Goal: Transaction & Acquisition: Purchase product/service

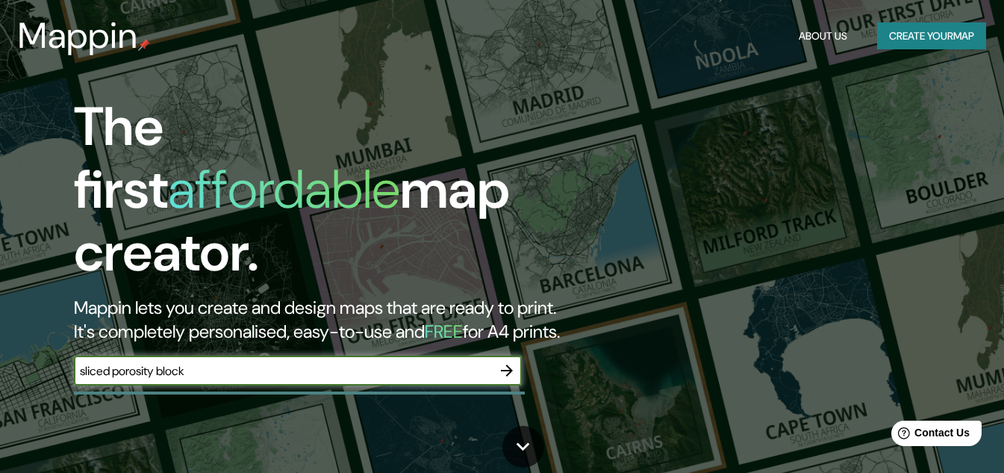
type input "sliced porosity block"
click at [505, 361] on icon "button" at bounding box center [507, 370] width 18 height 18
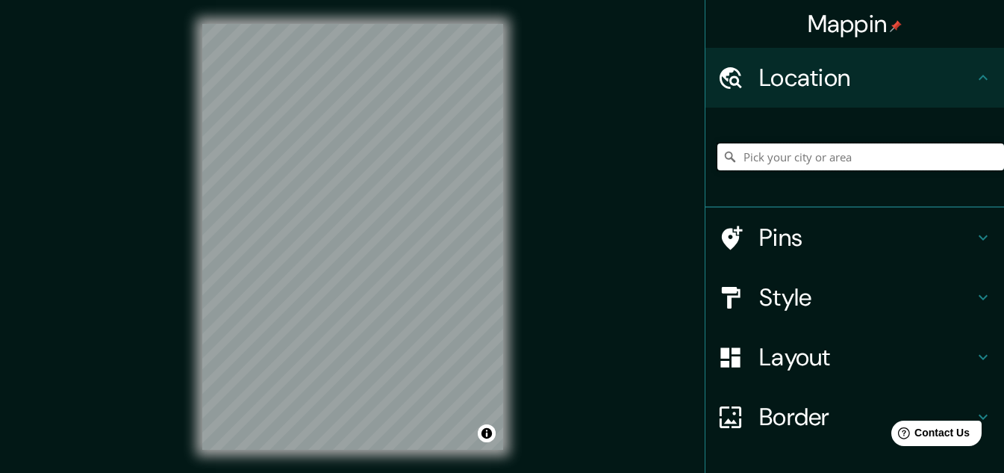
click at [867, 162] on input "Pick your city or area" at bounding box center [861, 156] width 287 height 27
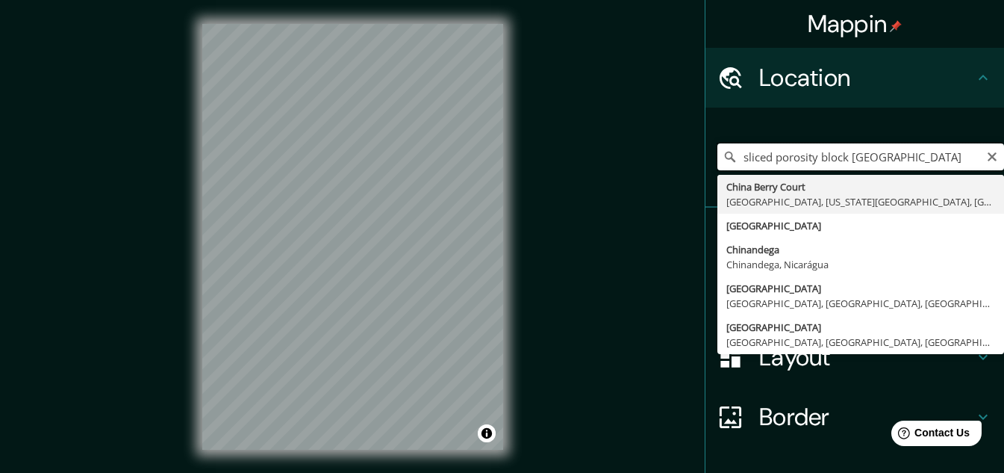
type input "sliced porosity block china"
drag, startPoint x: 879, startPoint y: 155, endPoint x: 839, endPoint y: 155, distance: 39.6
click at [851, 155] on input "sliced porosity block china" at bounding box center [861, 156] width 287 height 27
drag, startPoint x: 756, startPoint y: 155, endPoint x: 726, endPoint y: 155, distance: 29.9
click at [736, 155] on input "sliced porosity block china" at bounding box center [861, 156] width 287 height 27
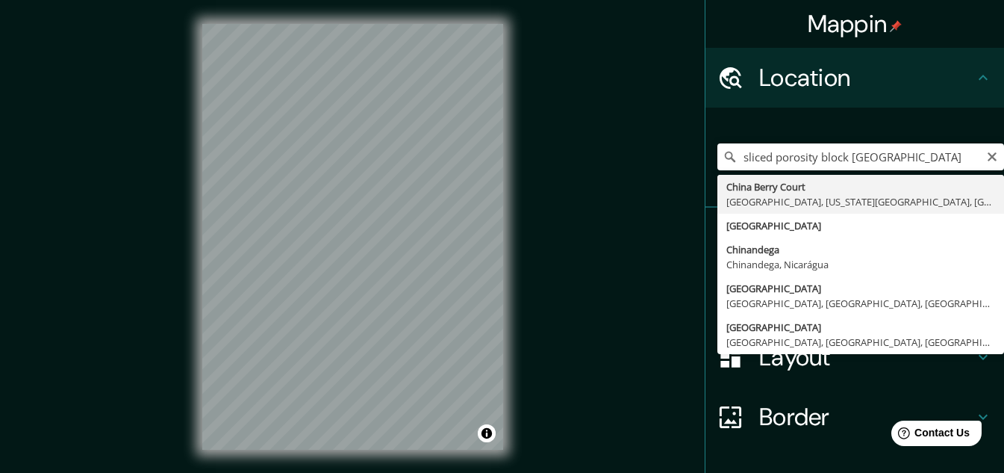
drag, startPoint x: 726, startPoint y: 155, endPoint x: 742, endPoint y: 158, distance: 16.6
click at [731, 158] on div "sliced porosity block china China Berry Court Brock, Texas 76087, Estados Unido…" at bounding box center [861, 156] width 287 height 27
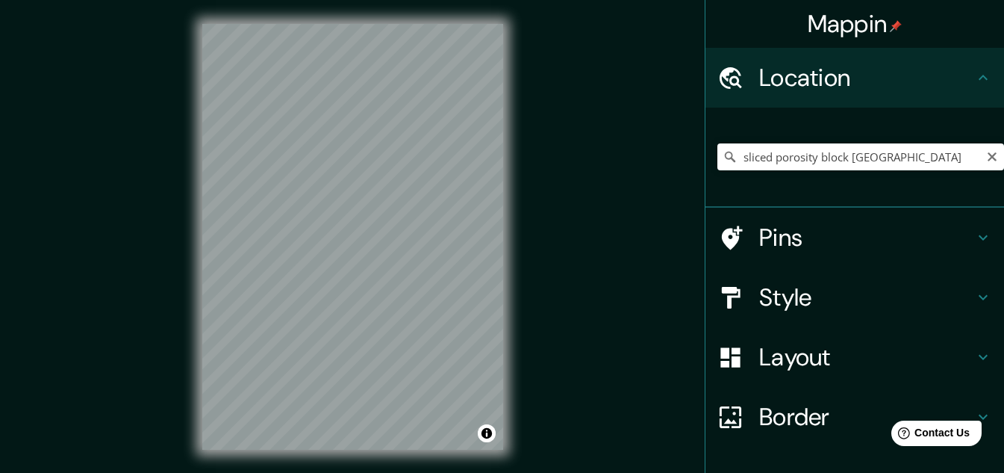
drag, startPoint x: 984, startPoint y: 156, endPoint x: 935, endPoint y: 158, distance: 49.3
click at [987, 156] on icon "Clear" at bounding box center [993, 157] width 12 height 12
paste input "Chengdu, Sichuan, China"
click at [916, 164] on input "Chengdu, Sichuan, China" at bounding box center [861, 156] width 287 height 27
type input "Chengdu, Sichuan, China"
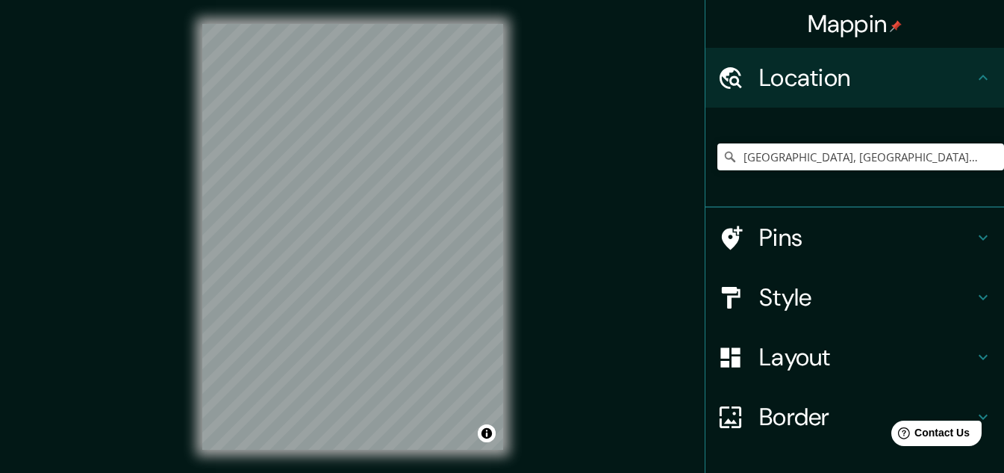
click at [837, 360] on h4 "Layout" at bounding box center [867, 357] width 215 height 30
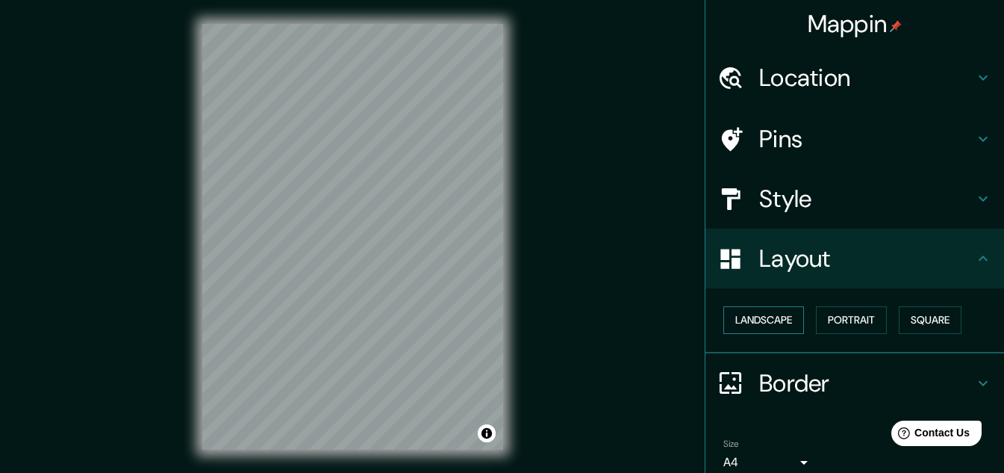
click at [780, 317] on button "Landscape" at bounding box center [764, 320] width 81 height 28
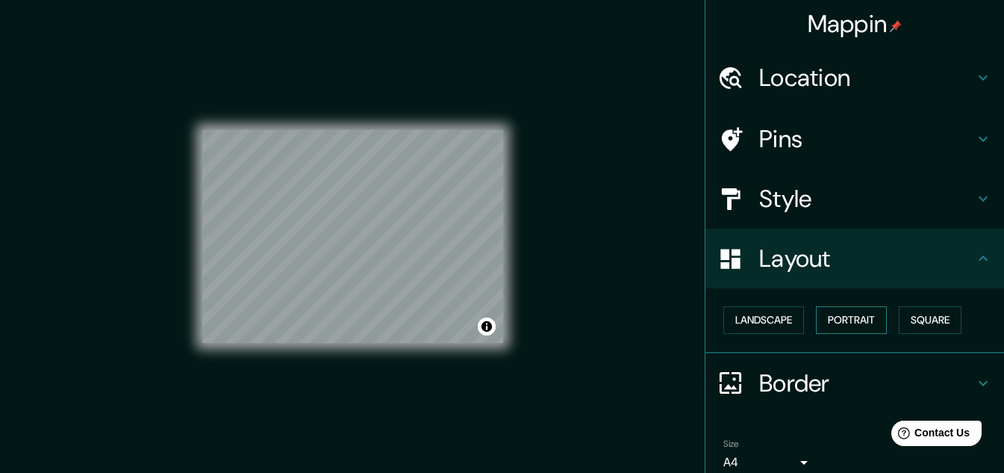
click at [848, 315] on button "Portrait" at bounding box center [851, 320] width 71 height 28
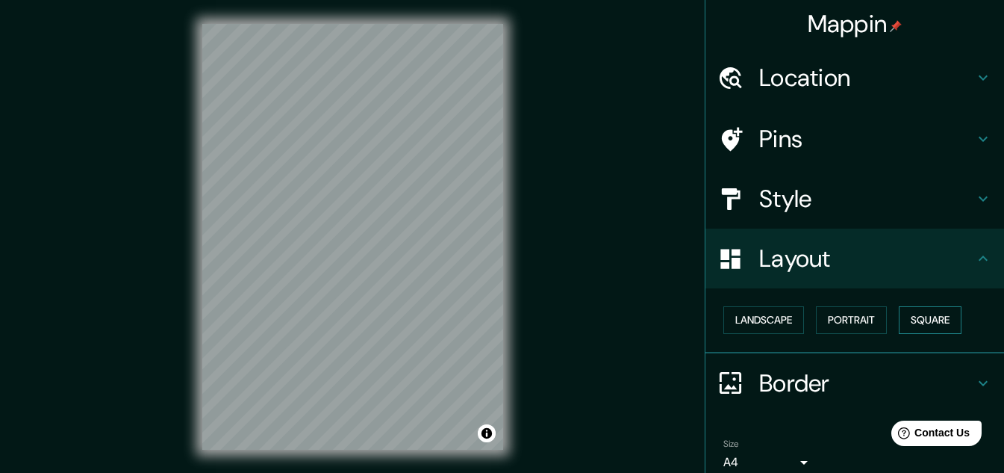
click at [907, 315] on button "Square" at bounding box center [930, 320] width 63 height 28
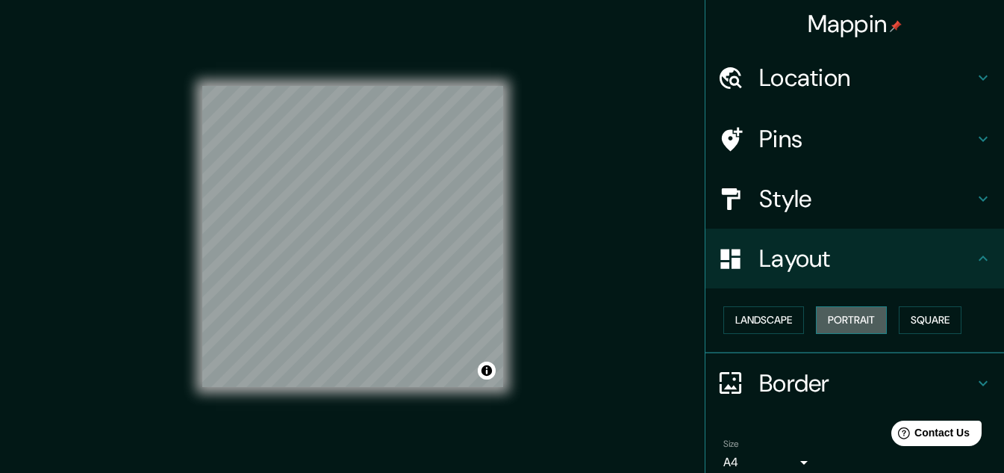
click at [873, 325] on button "Portrait" at bounding box center [851, 320] width 71 height 28
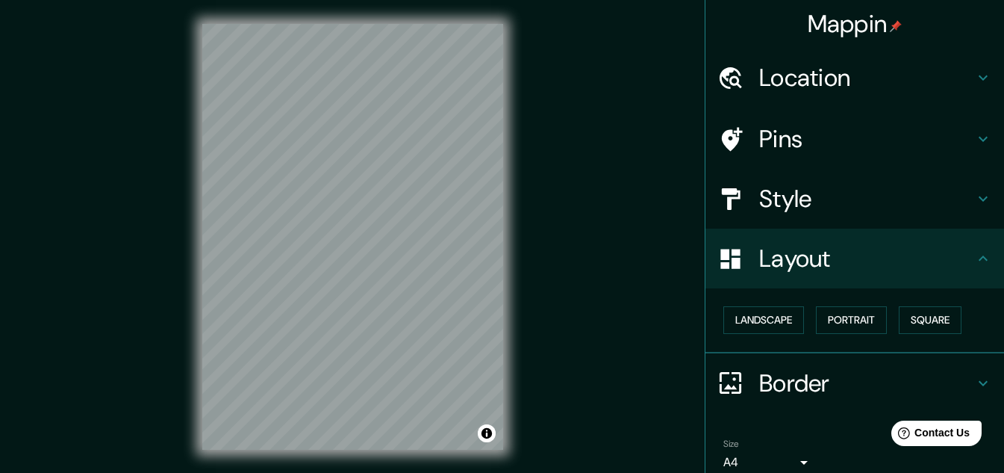
click at [844, 211] on h4 "Style" at bounding box center [867, 199] width 215 height 30
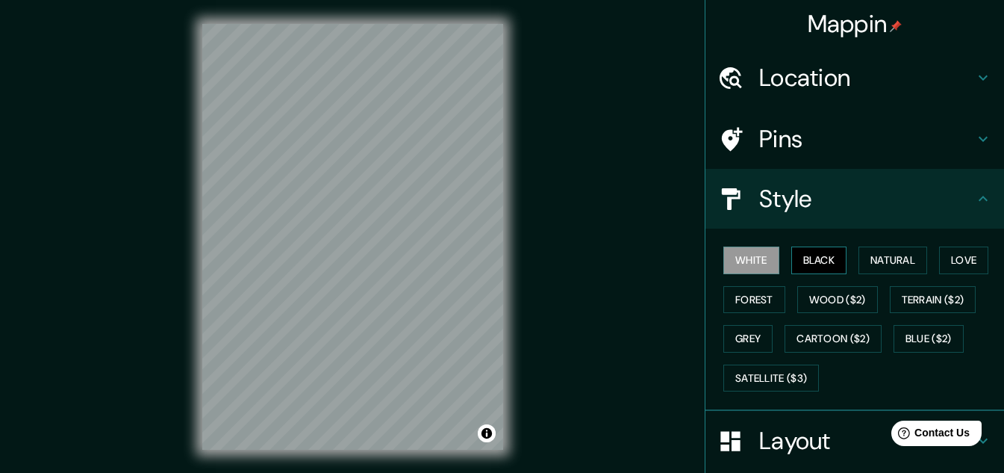
click at [813, 265] on button "Black" at bounding box center [820, 260] width 56 height 28
click at [760, 299] on button "Forest" at bounding box center [755, 300] width 62 height 28
click at [759, 262] on button "White" at bounding box center [752, 260] width 56 height 28
click at [816, 298] on button "Wood ($2)" at bounding box center [838, 300] width 81 height 28
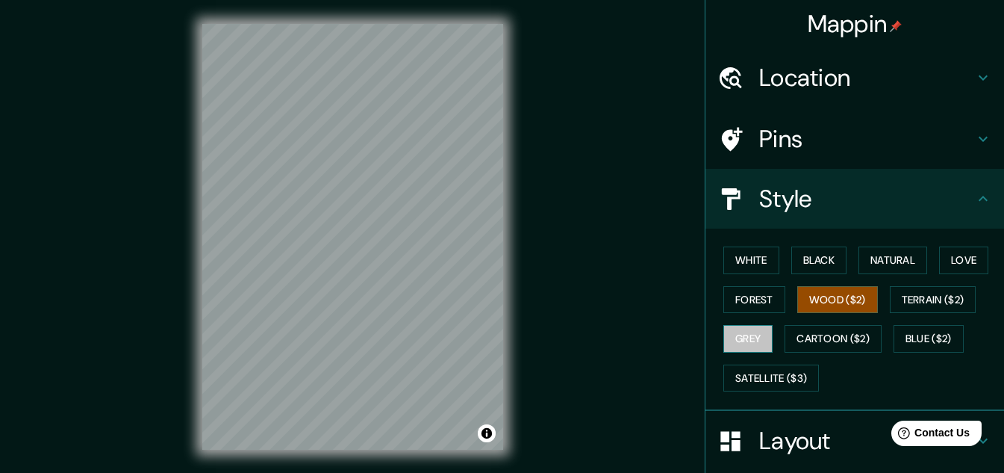
click at [748, 339] on button "Grey" at bounding box center [748, 339] width 49 height 28
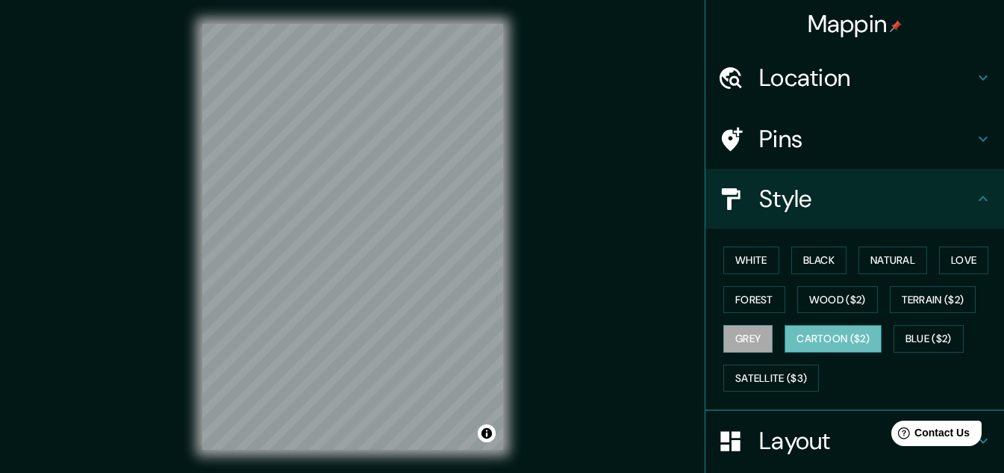
click at [831, 336] on button "Cartoon ($2)" at bounding box center [833, 339] width 97 height 28
click at [754, 261] on button "White" at bounding box center [752, 260] width 56 height 28
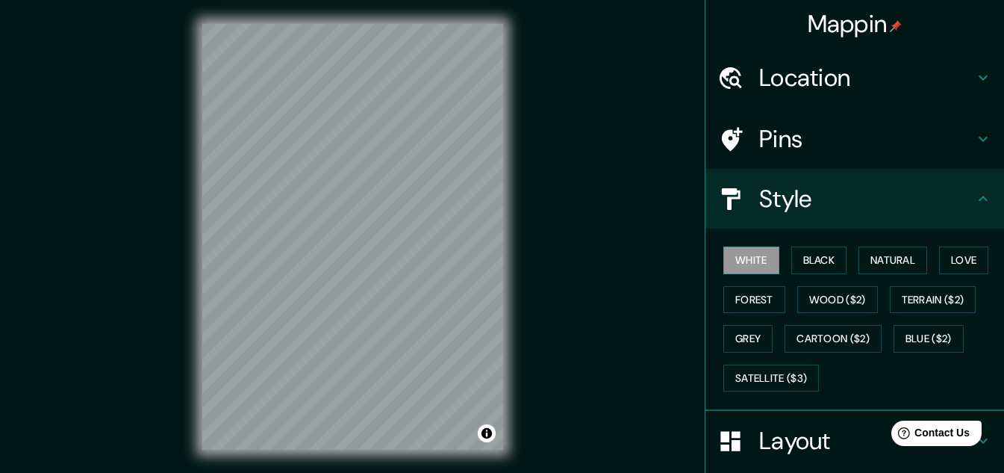
click at [839, 191] on h4 "Style" at bounding box center [867, 199] width 215 height 30
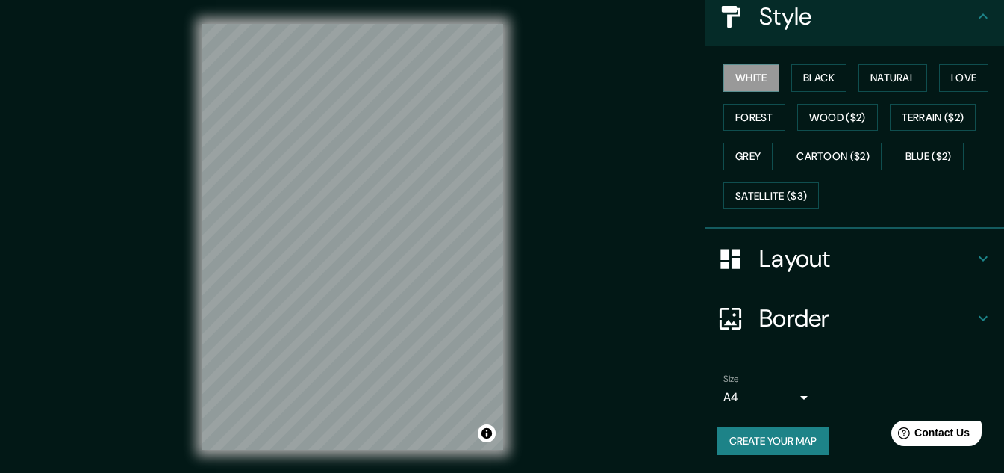
scroll to position [25, 0]
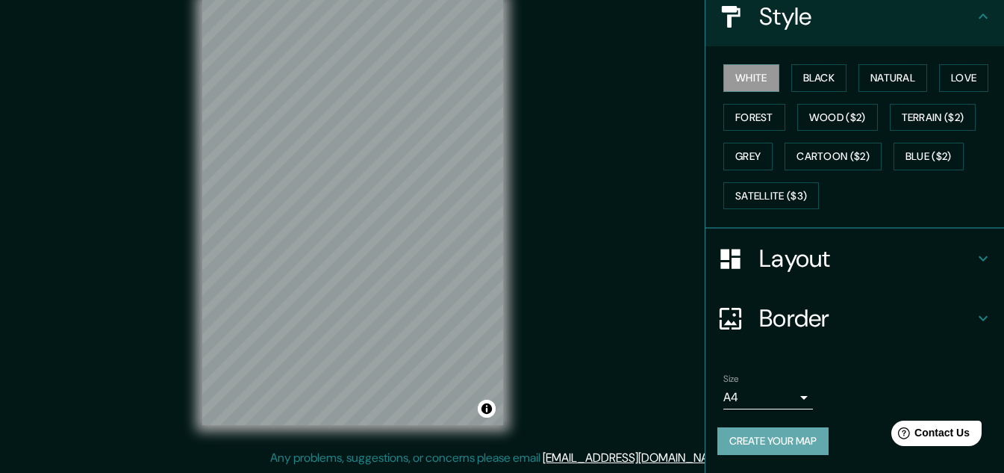
click at [777, 436] on button "Create your map" at bounding box center [773, 441] width 111 height 28
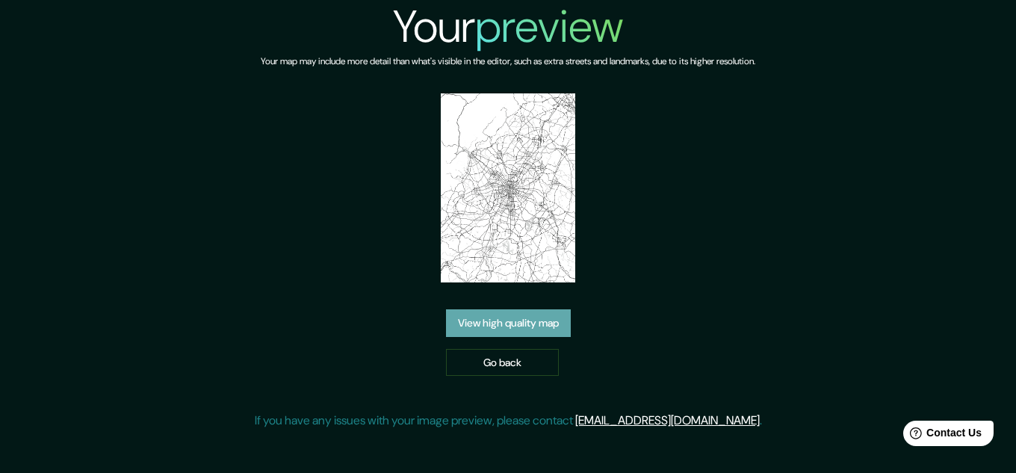
click at [531, 326] on link "View high quality map" at bounding box center [508, 323] width 125 height 28
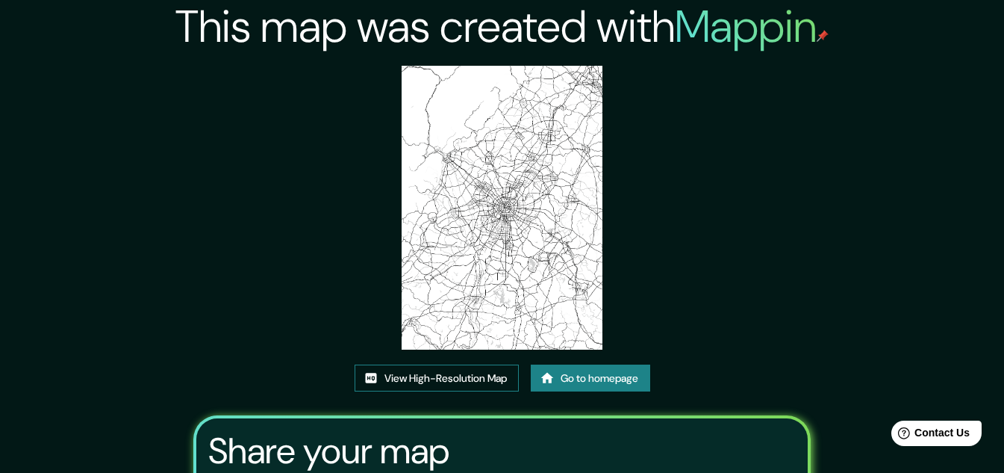
click at [491, 382] on link "View High-Resolution Map" at bounding box center [437, 378] width 164 height 28
